Goal: Information Seeking & Learning: Learn about a topic

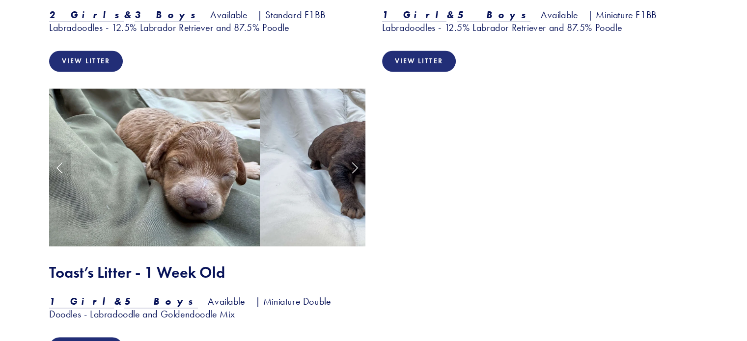
scroll to position [1366, 0]
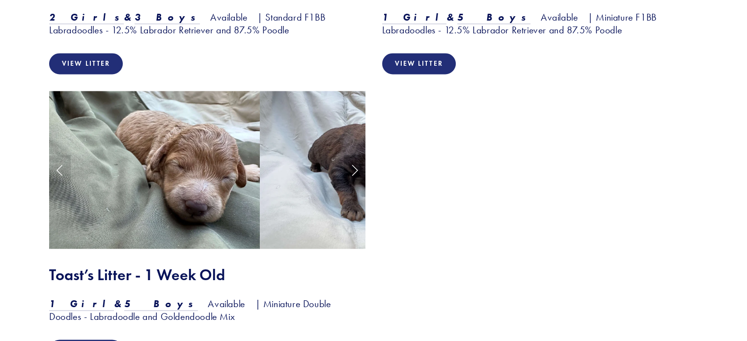
click at [356, 155] on link "Next Slide" at bounding box center [355, 169] width 22 height 29
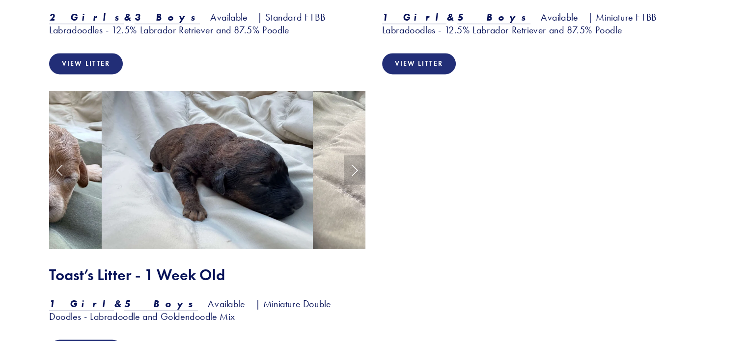
click at [347, 155] on link "Next Slide" at bounding box center [355, 169] width 22 height 29
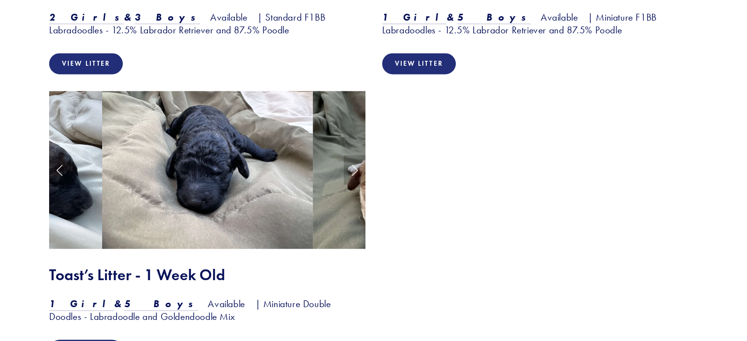
click at [354, 155] on link "Next Slide" at bounding box center [355, 169] width 22 height 29
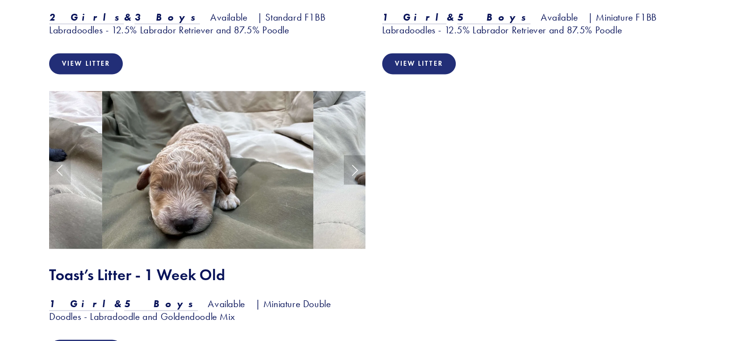
click at [354, 155] on link "Next Slide" at bounding box center [355, 169] width 22 height 29
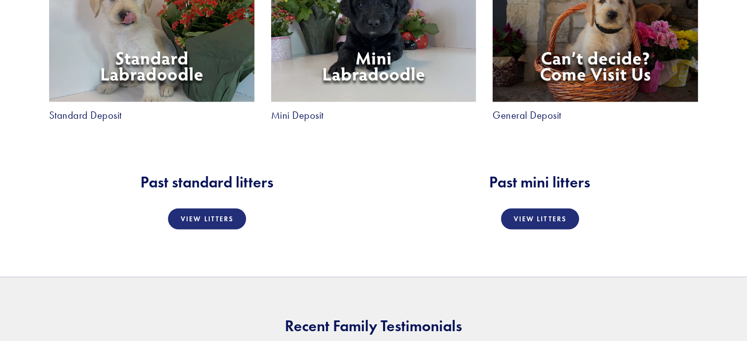
scroll to position [1857, 0]
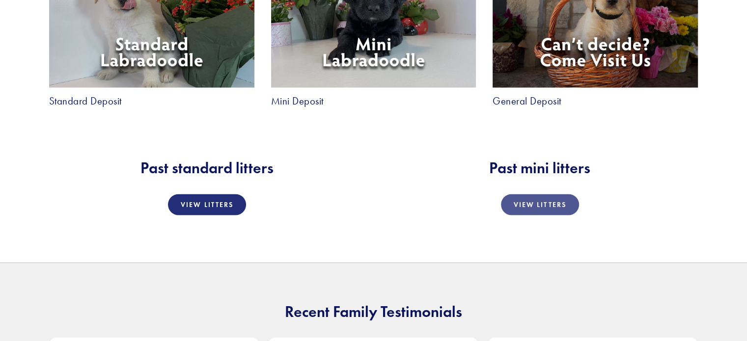
click at [535, 194] on link "View Litters" at bounding box center [540, 204] width 78 height 21
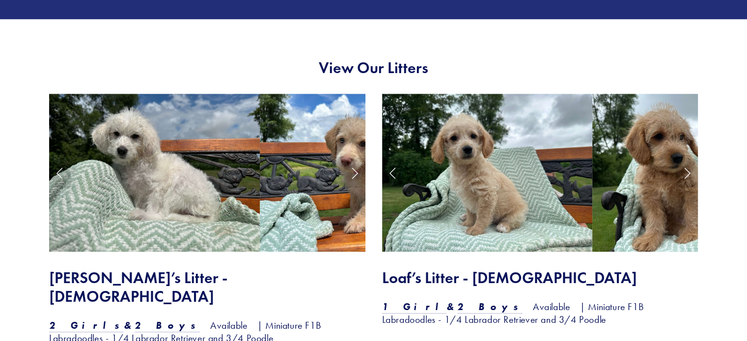
scroll to position [769, 0]
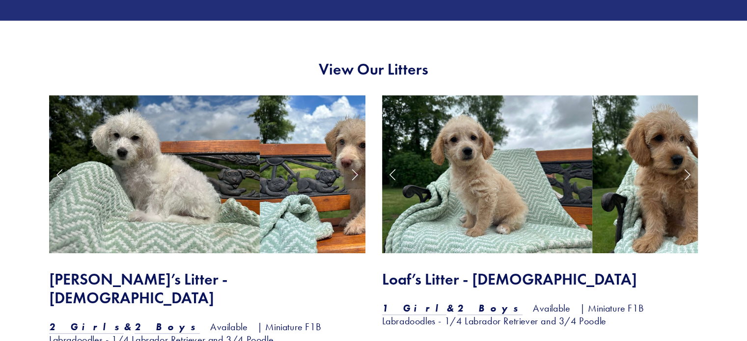
click at [352, 176] on link "Next Slide" at bounding box center [355, 174] width 22 height 29
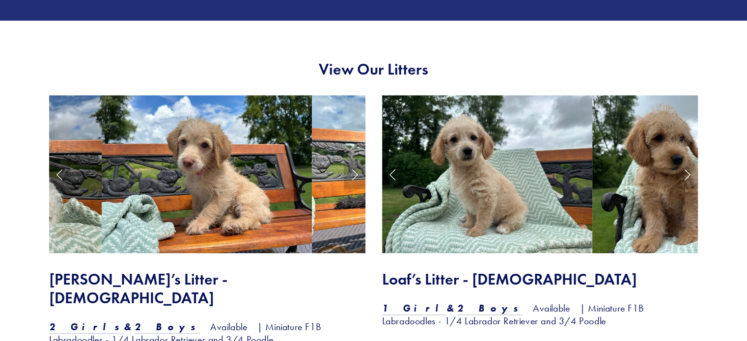
click at [352, 172] on link "Next Slide" at bounding box center [355, 174] width 22 height 29
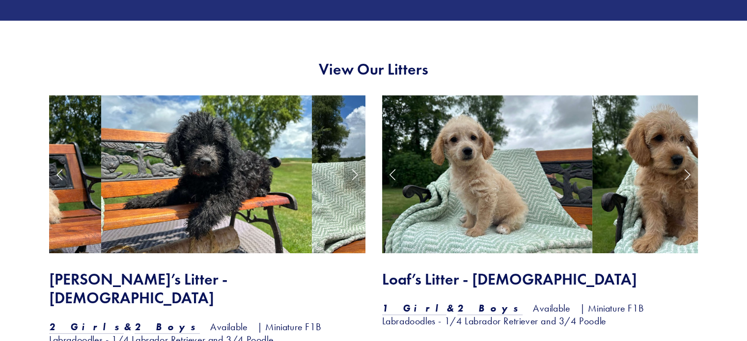
click at [364, 174] on link "Next Slide" at bounding box center [355, 174] width 22 height 29
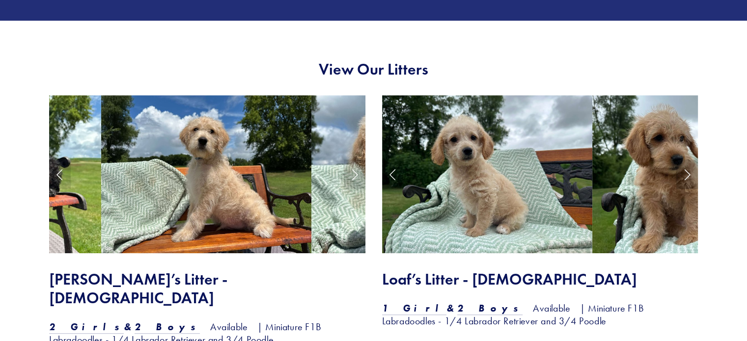
click at [680, 175] on link "Next Slide" at bounding box center [687, 174] width 22 height 29
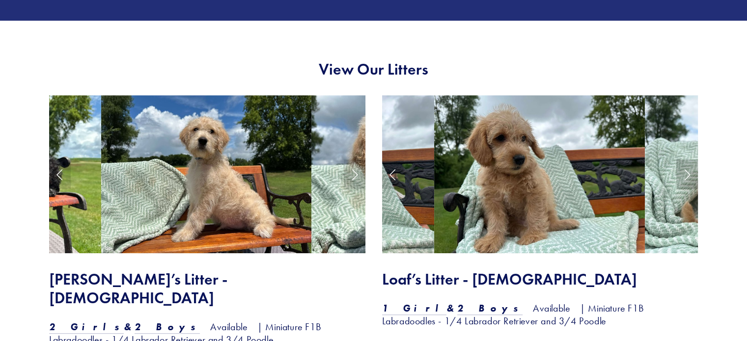
click at [682, 174] on link "Next Slide" at bounding box center [687, 174] width 22 height 29
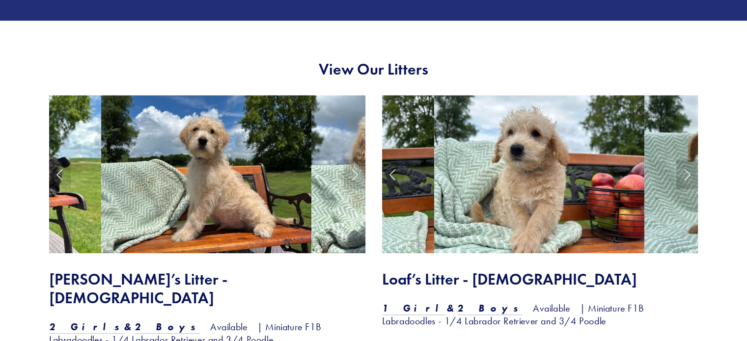
click at [677, 173] on link "Next Slide" at bounding box center [687, 174] width 22 height 29
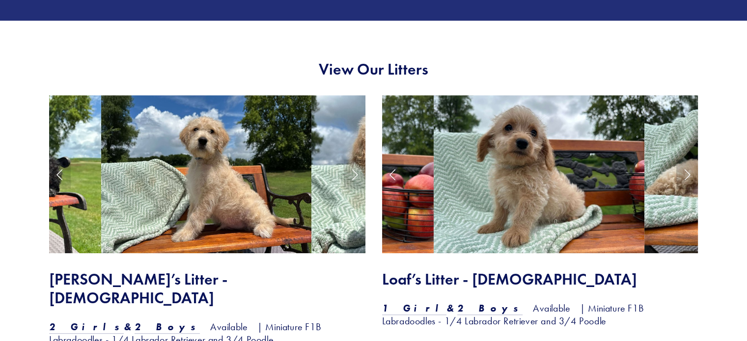
click at [679, 174] on link "Next Slide" at bounding box center [687, 174] width 22 height 29
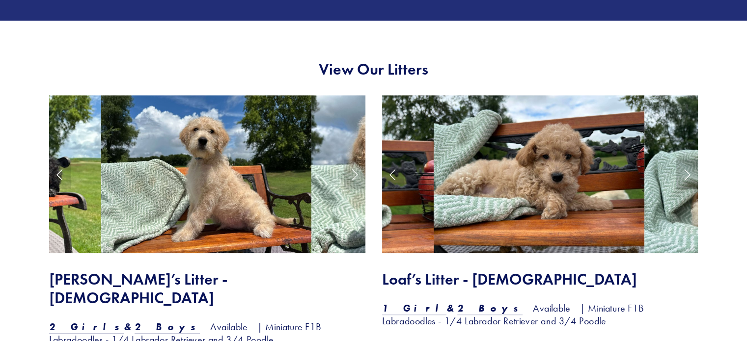
click at [678, 169] on link "Next Slide" at bounding box center [687, 174] width 22 height 29
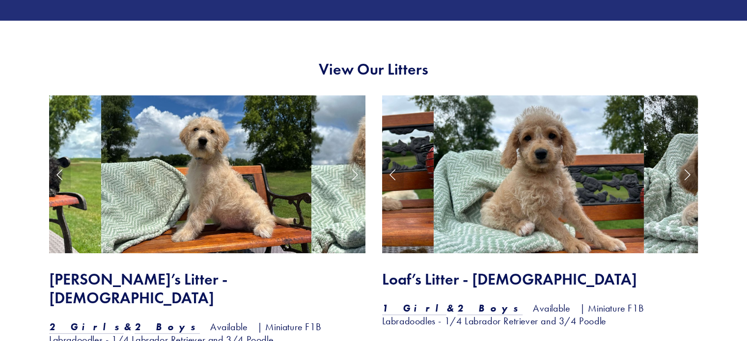
click at [676, 170] on link "Next Slide" at bounding box center [687, 174] width 22 height 29
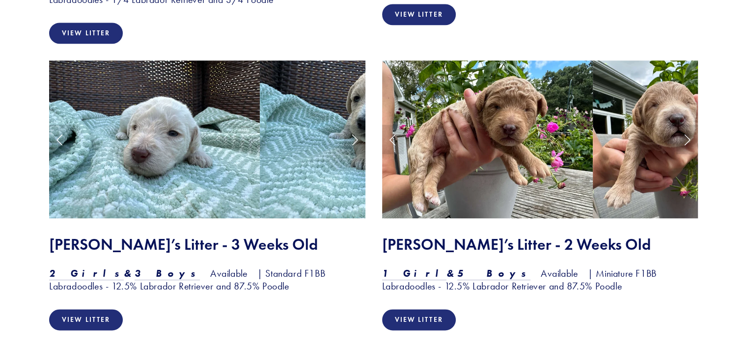
scroll to position [1106, 0]
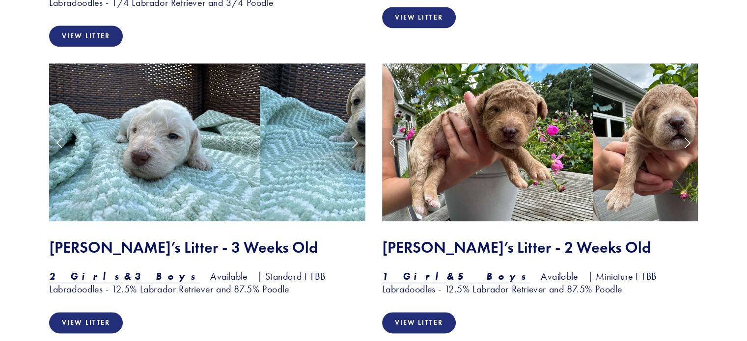
click at [349, 109] on img at bounding box center [365, 142] width 211 height 158
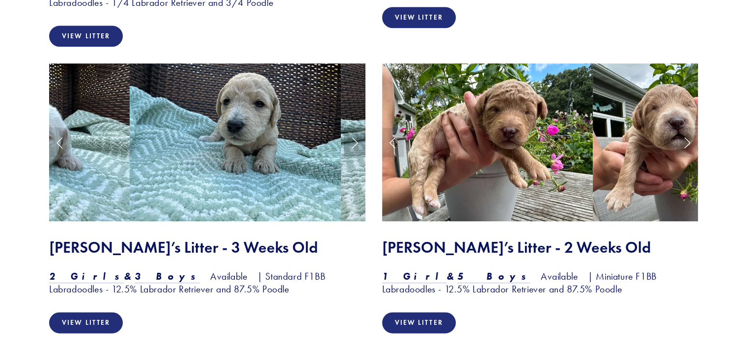
click at [360, 128] on link "Next Slide" at bounding box center [355, 142] width 22 height 29
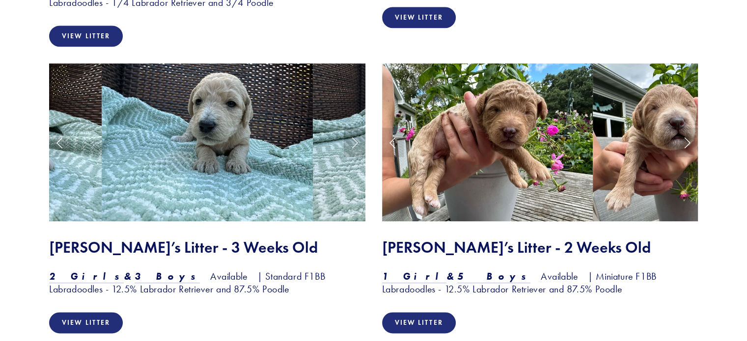
click at [350, 130] on link "Next Slide" at bounding box center [355, 142] width 22 height 29
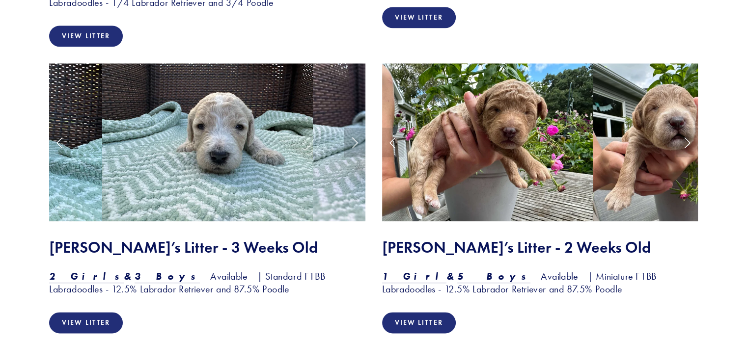
click at [350, 128] on link "Next Slide" at bounding box center [355, 142] width 22 height 29
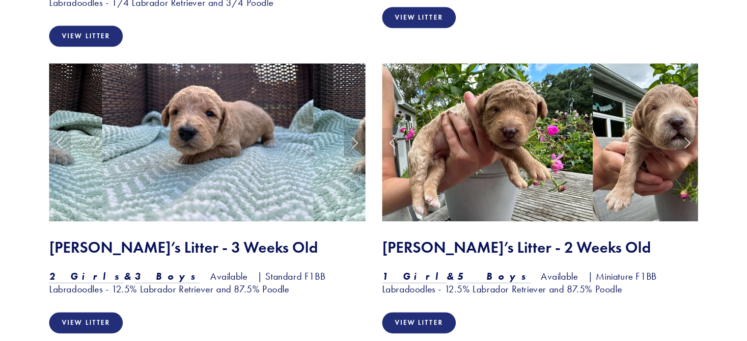
click at [346, 130] on link "Next Slide" at bounding box center [355, 142] width 22 height 29
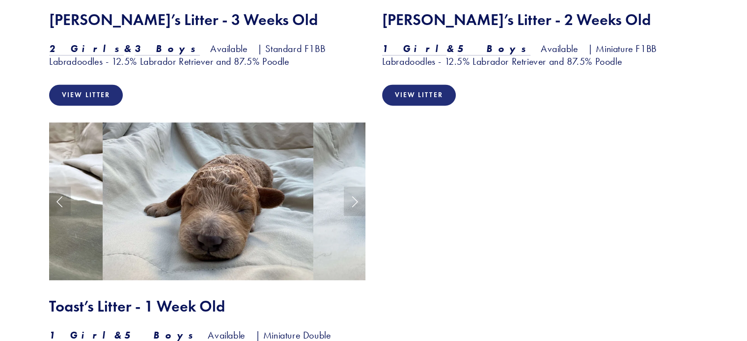
scroll to position [1342, 0]
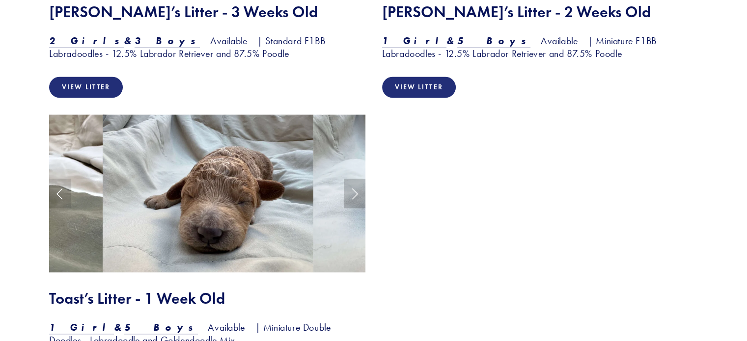
click at [350, 179] on link "Next Slide" at bounding box center [355, 193] width 22 height 29
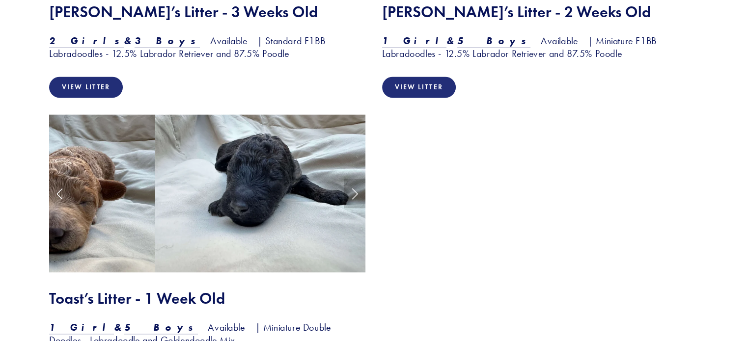
click at [355, 179] on link "Next Slide" at bounding box center [355, 193] width 22 height 29
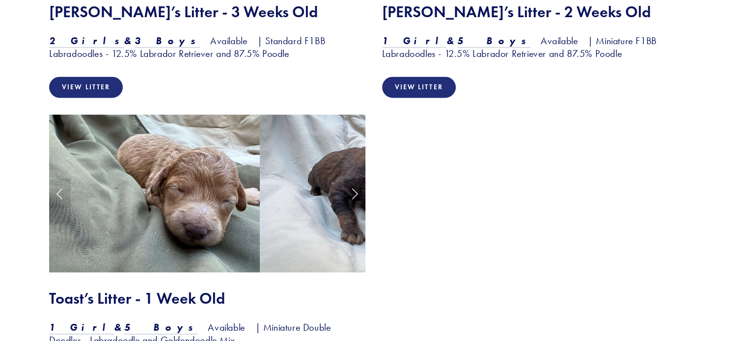
click at [359, 179] on link "Next Slide" at bounding box center [355, 193] width 22 height 29
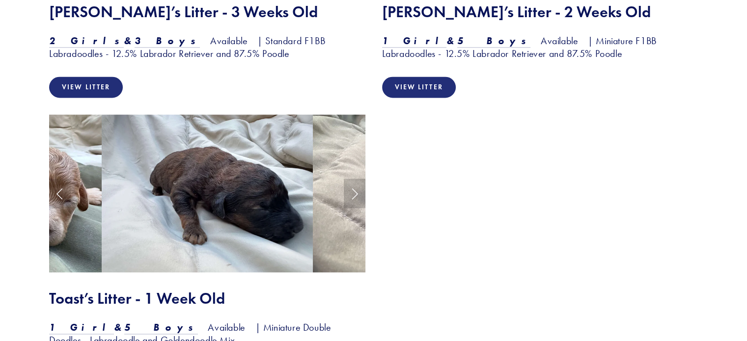
click at [361, 179] on link "Next Slide" at bounding box center [355, 193] width 22 height 29
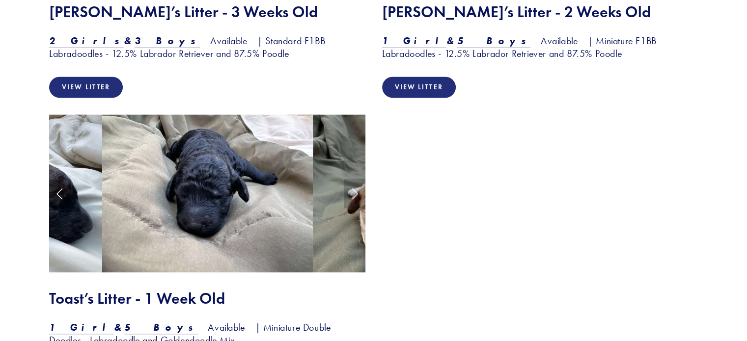
click at [362, 179] on link "Next Slide" at bounding box center [355, 193] width 22 height 29
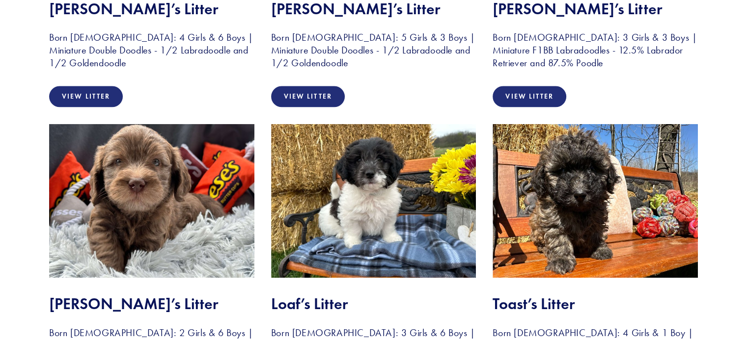
scroll to position [1286, 0]
